Goal: Communication & Community: Participate in discussion

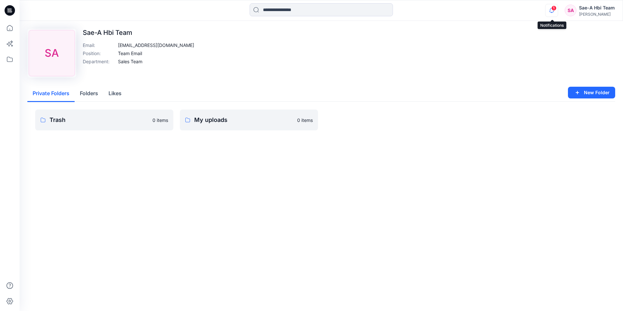
click at [551, 8] on icon "button" at bounding box center [552, 10] width 12 height 13
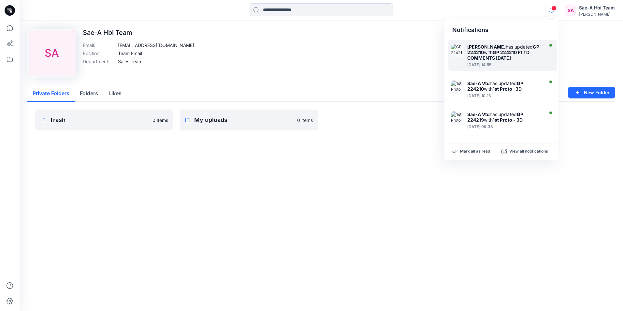
click at [496, 51] on strong "GP 224210 F1 TD COMMENTS [DATE]" at bounding box center [499, 55] width 62 height 11
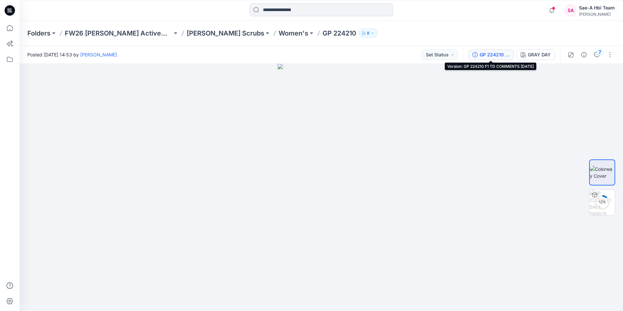
click at [495, 53] on div "GP 224210 F1 TD COMMENTS [DATE]" at bounding box center [495, 54] width 30 height 7
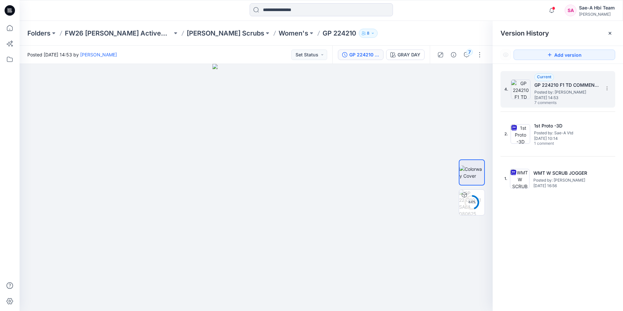
click at [525, 89] on img at bounding box center [521, 90] width 20 height 20
click at [465, 56] on icon "button" at bounding box center [466, 54] width 5 height 5
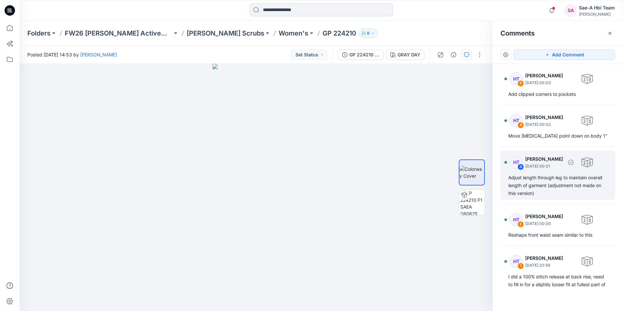
scroll to position [202, 0]
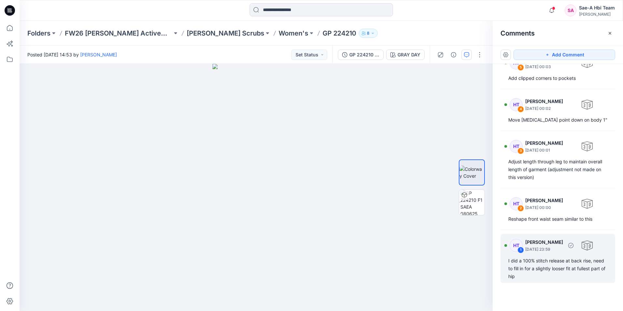
click at [541, 255] on div "HT 1 [PERSON_NAME] [DATE] 23:59 I did a 100% stitch release at back rise, need …" at bounding box center [558, 258] width 115 height 49
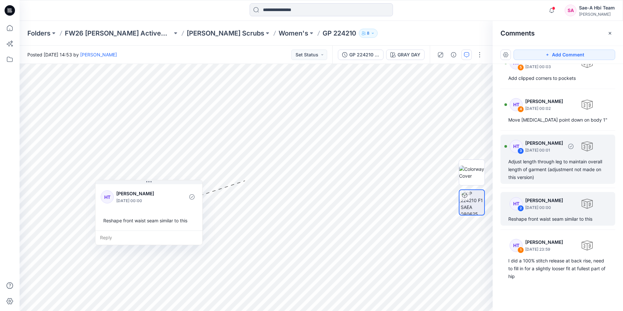
click at [557, 157] on div "HT 3 [PERSON_NAME] [DATE] 00:01 Adjust length through leg to maintain overall l…" at bounding box center [558, 159] width 115 height 49
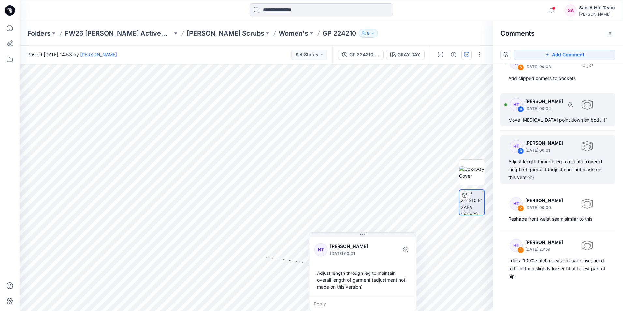
click at [552, 120] on div "Move [MEDICAL_DATA] point down on body 1"" at bounding box center [558, 120] width 99 height 8
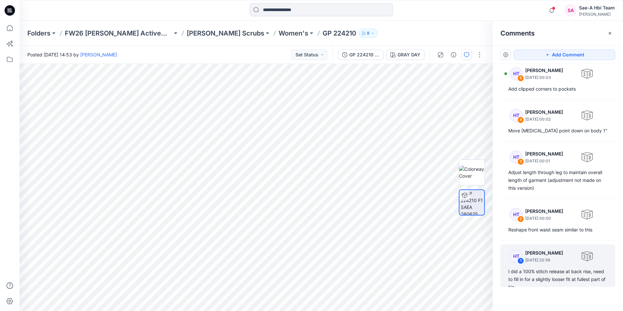
scroll to position [198, 0]
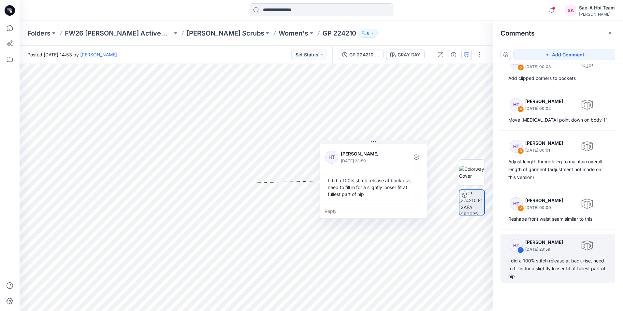
click at [366, 181] on div "I did a 100% stitch release at back rise, need to fill in for a slightly looser…" at bounding box center [373, 187] width 97 height 26
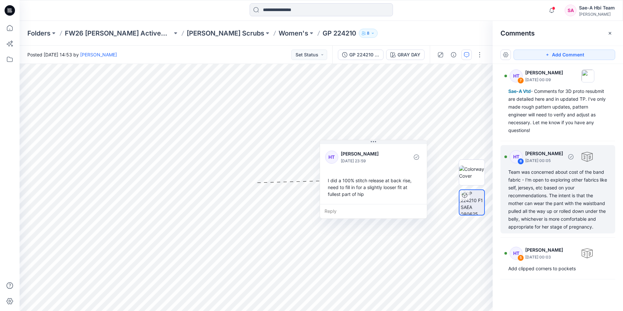
scroll to position [0, 0]
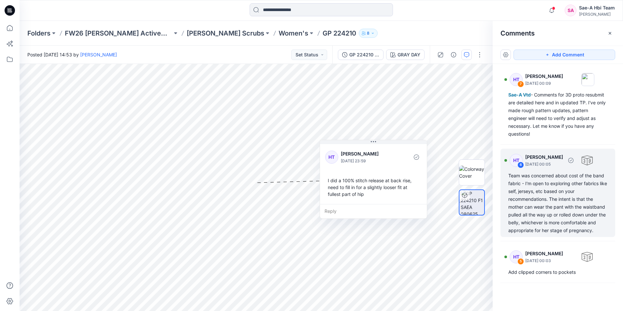
click at [591, 161] on div at bounding box center [588, 161] width 12 height 12
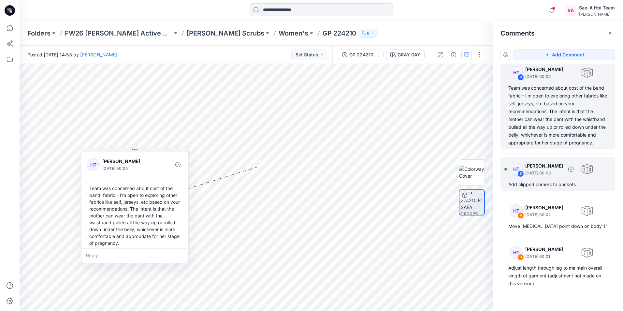
scroll to position [98, 0]
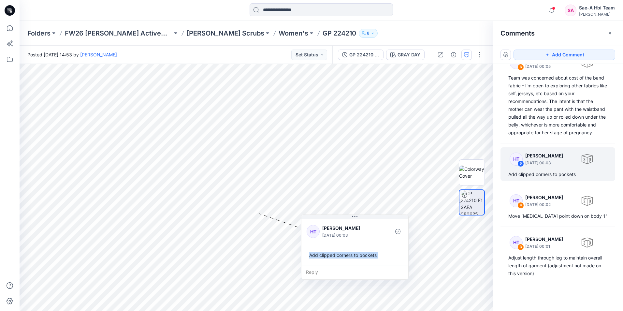
drag, startPoint x: 318, startPoint y: 257, endPoint x: 307, endPoint y: 256, distance: 10.8
click at [307, 256] on div "Add clipped corners to pockets" at bounding box center [355, 255] width 97 height 12
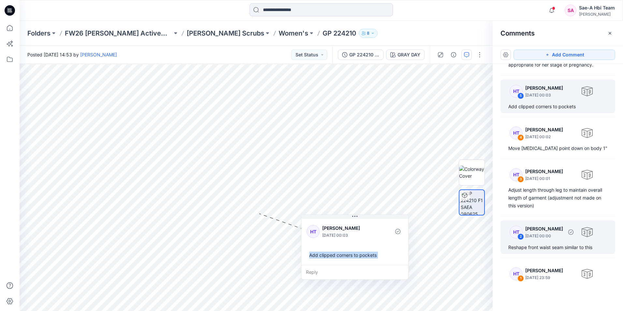
scroll to position [202, 0]
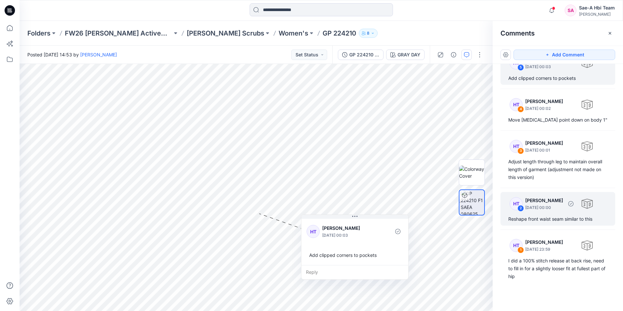
click at [530, 224] on div "HT 2 [PERSON_NAME] [DATE] 00:00 Reshape front waist seam similar to this" at bounding box center [558, 209] width 115 height 34
